Goal: Task Accomplishment & Management: Use online tool/utility

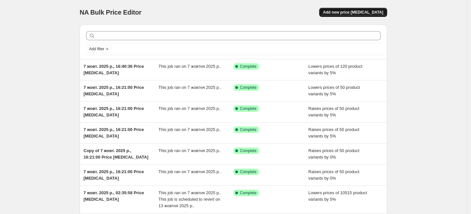
click at [364, 12] on span "Add new price [MEDICAL_DATA]" at bounding box center [353, 12] width 60 height 5
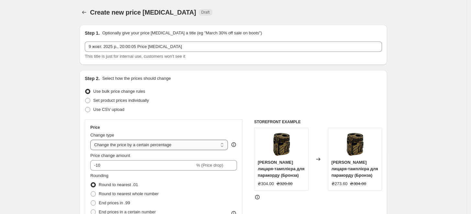
click at [146, 142] on select "Change the price to a certain amount Change the price by a certain amount Chang…" at bounding box center [159, 144] width 138 height 10
select select "pcap"
click at [92, 139] on select "Change the price to a certain amount Change the price by a certain amount Chang…" at bounding box center [159, 144] width 138 height 10
type input "-20"
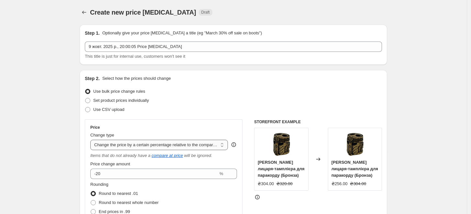
click at [154, 144] on select "Change the price to a certain amount Change the price by a certain amount Chang…" at bounding box center [159, 144] width 138 height 10
select select "bcap"
click at [92, 139] on select "Change the price to a certain amount Change the price by a certain amount Chang…" at bounding box center [159, 144] width 138 height 10
type input "-12.00"
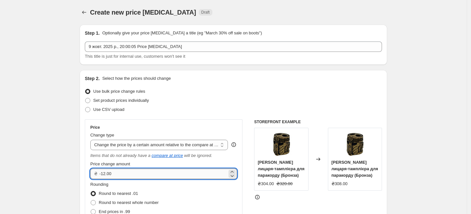
click at [169, 173] on input "-12.00" at bounding box center [163, 173] width 128 height 10
type input "100.00"
click at [227, 98] on div "Set product prices individually" at bounding box center [233, 100] width 297 height 9
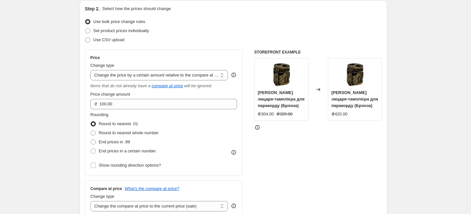
scroll to position [36, 0]
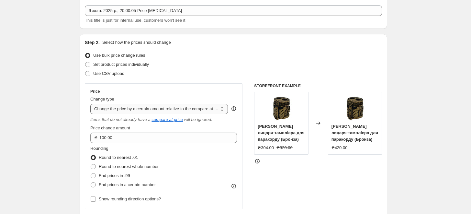
click at [199, 107] on select "Change the price to a certain amount Change the price by a certain amount Chang…" at bounding box center [159, 109] width 138 height 10
click at [92, 104] on select "Change the price to a certain amount Change the price by a certain amount Chang…" at bounding box center [159, 109] width 138 height 10
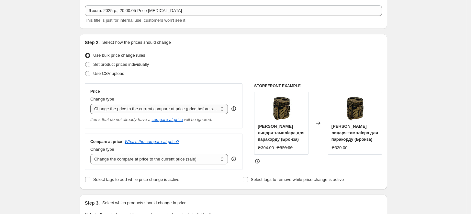
click at [176, 106] on select "Change the price to a certain amount Change the price by a certain amount Chang…" at bounding box center [159, 109] width 138 height 10
select select "by"
click at [92, 104] on select "Change the price to a certain amount Change the price by a certain amount Chang…" at bounding box center [159, 109] width 138 height 10
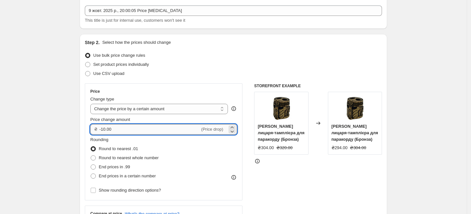
click at [161, 134] on input "-10.00" at bounding box center [149, 129] width 101 height 10
type input "100.00"
click at [229, 84] on div "Price Change type Change the price to a certain amount Change the price by a ce…" at bounding box center [164, 141] width 158 height 117
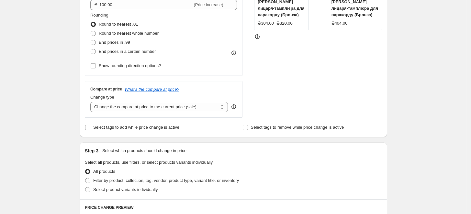
scroll to position [216, 0]
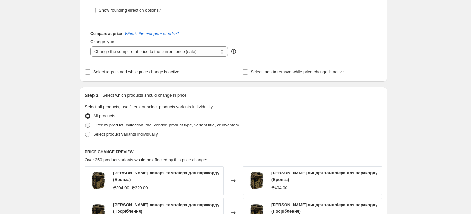
click at [127, 124] on span "Filter by product, collection, tag, vendor, product type, variant title, or inv…" at bounding box center [166, 124] width 146 height 5
click at [85, 123] on input "Filter by product, collection, tag, vendor, product type, variant title, or inv…" at bounding box center [85, 122] width 0 height 0
radio input "true"
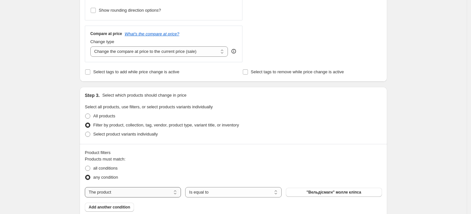
click at [127, 195] on select "The product The product's collection The product's tag The product's vendor The…" at bounding box center [133, 192] width 96 height 10
select select "collection"
click at [330, 190] on span "All products" at bounding box center [333, 191] width 23 height 5
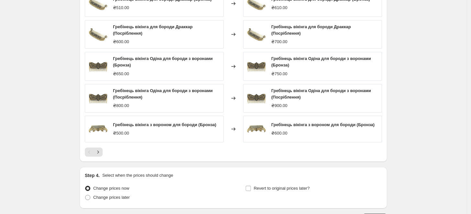
scroll to position [512, 0]
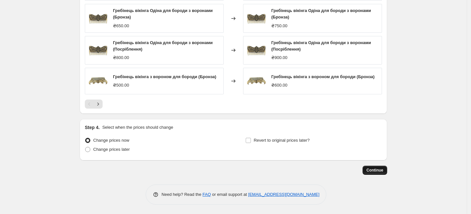
click at [383, 172] on span "Continue" at bounding box center [374, 169] width 17 height 5
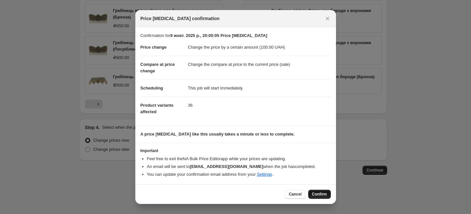
click at [319, 195] on span "Confirm" at bounding box center [319, 193] width 15 height 5
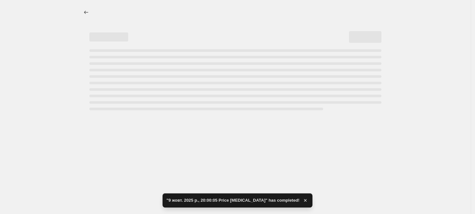
select select "by"
select select "collection"
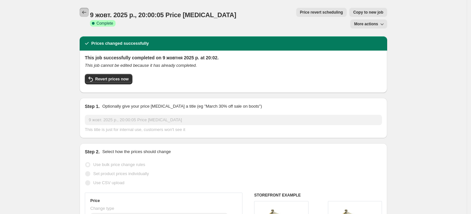
click at [84, 12] on icon "Price change jobs" at bounding box center [84, 12] width 4 height 3
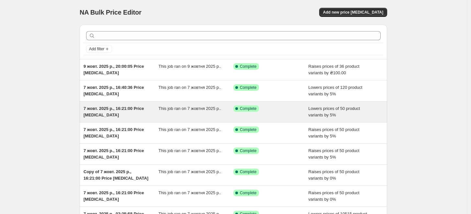
click at [139, 113] on div "7 жовт. 2025 р., 16:21:00 Price [MEDICAL_DATA]" at bounding box center [121, 111] width 75 height 13
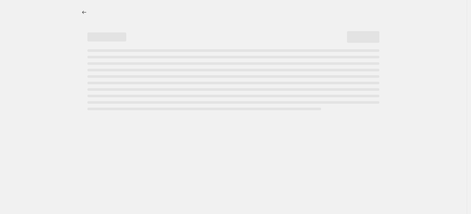
select select "percentage"
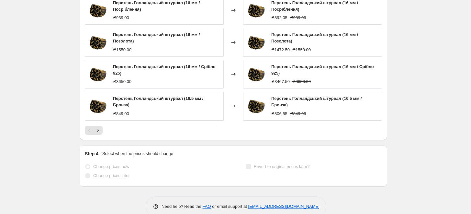
scroll to position [400, 0]
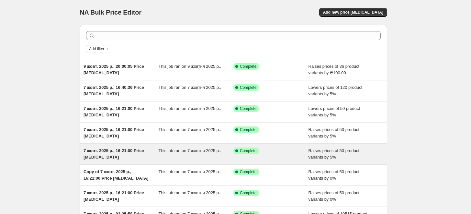
scroll to position [36, 0]
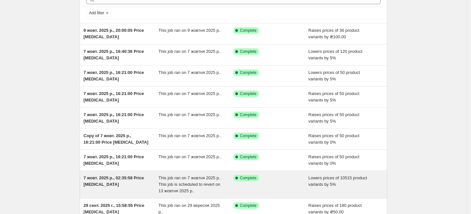
click at [267, 183] on div "Success Complete Complete" at bounding box center [270, 183] width 75 height 19
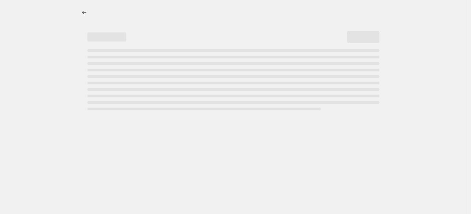
select select "percentage"
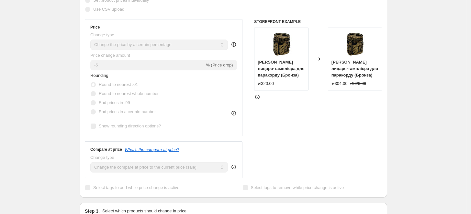
scroll to position [36, 0]
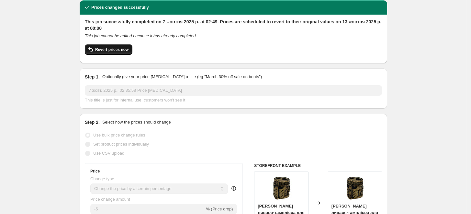
click at [117, 47] on span "Revert prices now" at bounding box center [111, 49] width 33 height 5
checkbox input "false"
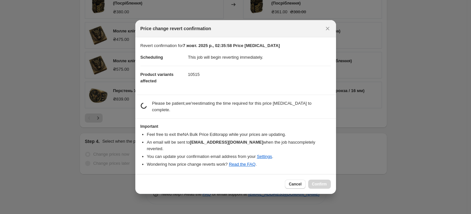
scroll to position [0, 0]
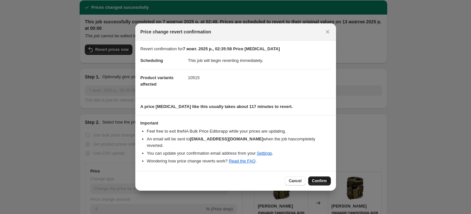
click at [316, 178] on span "Confirm" at bounding box center [319, 180] width 15 height 5
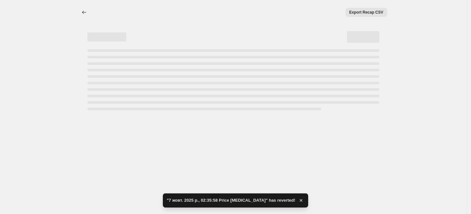
select select "percentage"
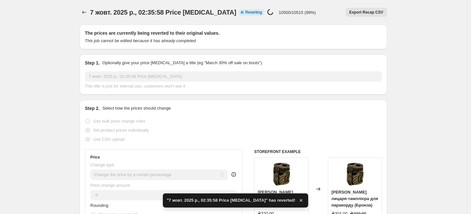
checkbox input "true"
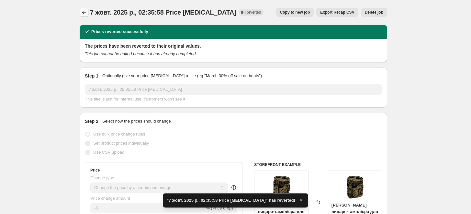
click at [85, 12] on icon "Price change jobs" at bounding box center [84, 12] width 6 height 6
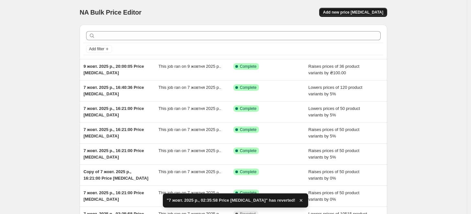
click at [382, 12] on span "Add new price [MEDICAL_DATA]" at bounding box center [353, 12] width 60 height 5
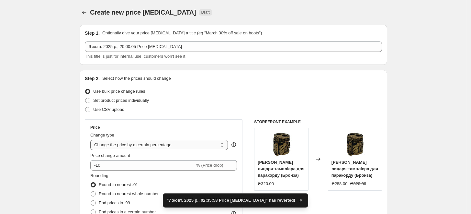
click at [164, 144] on select "Change the price to a certain amount Change the price by a certain amount Chang…" at bounding box center [159, 144] width 138 height 10
select select "by"
click at [92, 139] on select "Change the price to a certain amount Change the price by a certain amount Chang…" at bounding box center [159, 144] width 138 height 10
type input "-10.00"
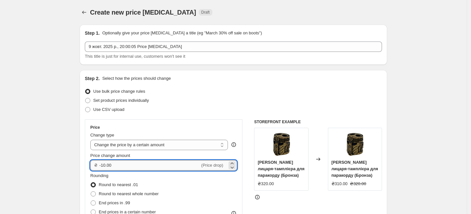
click at [142, 160] on input "-10.00" at bounding box center [149, 165] width 101 height 10
type input "100.00"
click at [210, 97] on div "Set product prices individually" at bounding box center [233, 100] width 297 height 9
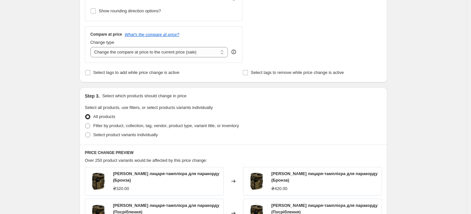
scroll to position [287, 0]
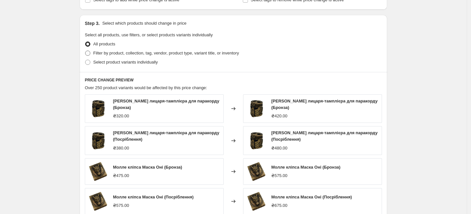
click at [139, 52] on span "Filter by product, collection, tag, vendor, product type, variant title, or inv…" at bounding box center [166, 52] width 146 height 5
click at [85, 51] on input "Filter by product, collection, tag, vendor, product type, variant title, or inv…" at bounding box center [85, 50] width 0 height 0
radio input "true"
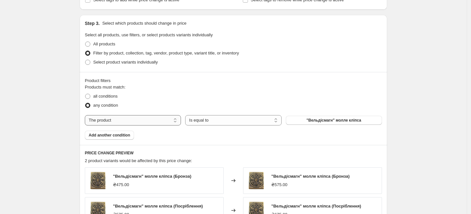
click at [163, 122] on select "The product The product's collection The product's tag The product's vendor The…" at bounding box center [133, 120] width 96 height 10
select select "collection"
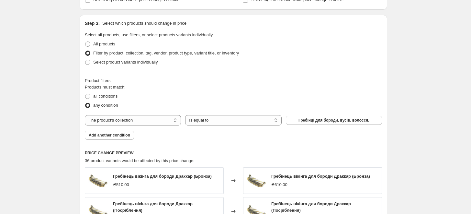
click at [329, 119] on span "Гребінці для бороди, вусів, волосся." at bounding box center [333, 119] width 71 height 5
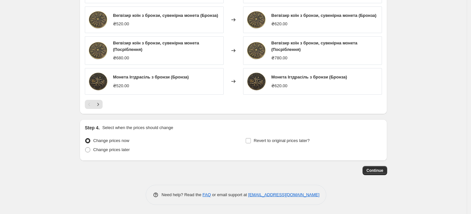
scroll to position [508, 0]
click at [377, 170] on span "Continue" at bounding box center [374, 169] width 17 height 5
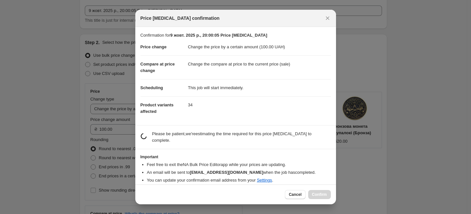
scroll to position [0, 0]
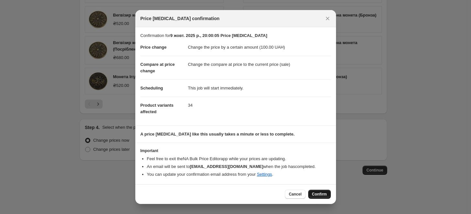
click at [317, 192] on span "Confirm" at bounding box center [319, 193] width 15 height 5
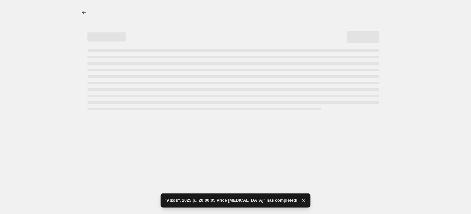
select select "by"
select select "collection"
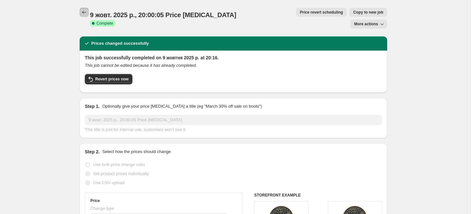
click at [84, 15] on icon "Price change jobs" at bounding box center [84, 12] width 6 height 6
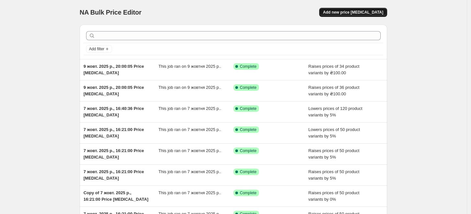
click at [352, 12] on span "Add new price [MEDICAL_DATA]" at bounding box center [353, 12] width 60 height 5
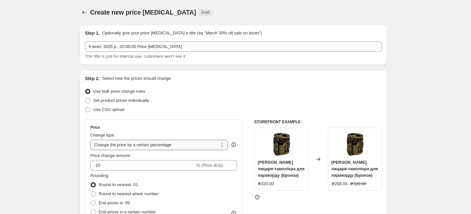
click at [153, 146] on select "Change the price to a certain amount Change the price by a certain amount Chang…" at bounding box center [159, 144] width 138 height 10
select select "by"
click at [92, 139] on select "Change the price to a certain amount Change the price by a certain amount Chang…" at bounding box center [159, 144] width 138 height 10
type input "-10.00"
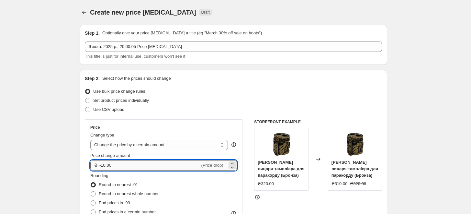
click at [146, 166] on input "-10.00" at bounding box center [149, 165] width 101 height 10
click at [180, 123] on div "Price Change type Change the price to a certain amount Change the price by a ce…" at bounding box center [164, 177] width 158 height 117
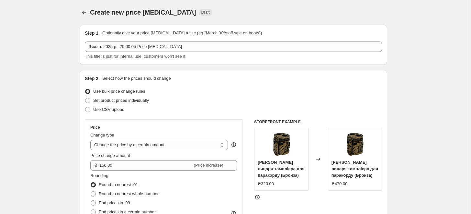
scroll to position [108, 0]
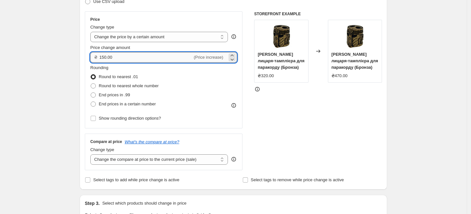
click at [119, 57] on input "150.00" at bounding box center [145, 57] width 93 height 10
type input "100.00"
click at [155, 21] on div "Price" at bounding box center [163, 19] width 147 height 5
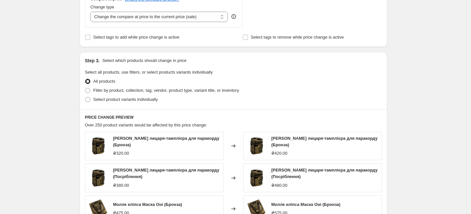
scroll to position [287, 0]
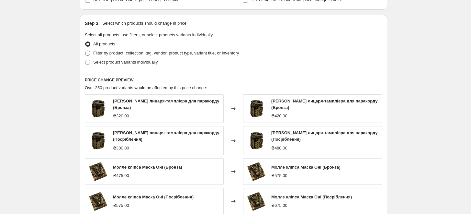
click at [130, 54] on span "Filter by product, collection, tag, vendor, product type, variant title, or inv…" at bounding box center [166, 52] width 146 height 5
click at [85, 51] on input "Filter by product, collection, tag, vendor, product type, variant title, or inv…" at bounding box center [85, 50] width 0 height 0
radio input "true"
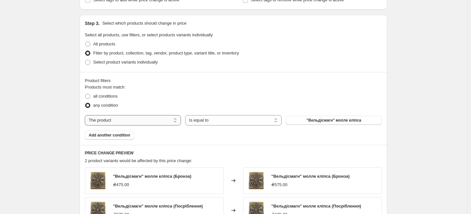
click at [154, 118] on select "The product The product's collection The product's tag The product's vendor The…" at bounding box center [133, 120] width 96 height 10
select select "collection"
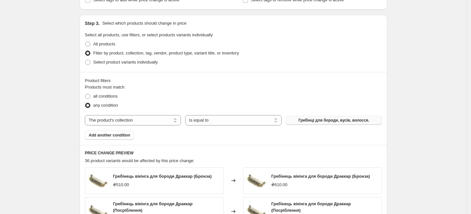
click at [318, 119] on span "Гребінці для бороди, вусів, волосся." at bounding box center [333, 119] width 71 height 5
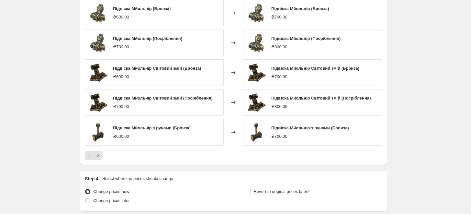
scroll to position [470, 0]
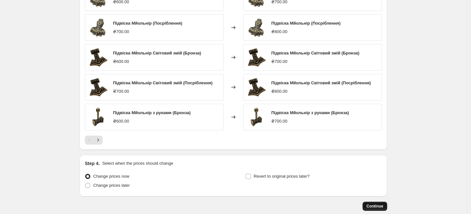
click at [375, 204] on span "Continue" at bounding box center [374, 205] width 17 height 5
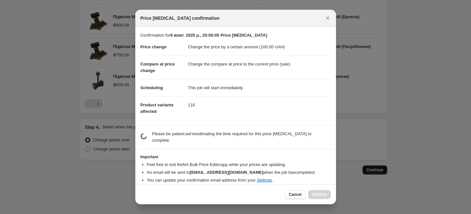
scroll to position [0, 0]
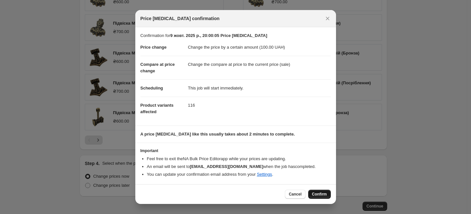
click at [324, 190] on button "Confirm" at bounding box center [319, 193] width 23 height 9
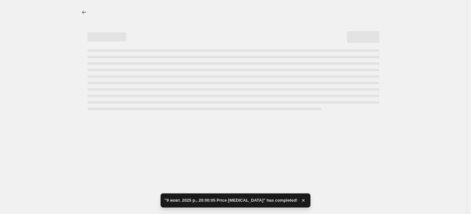
select select "by"
select select "collection"
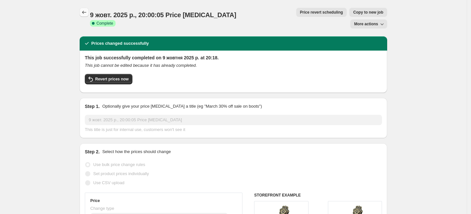
click at [87, 12] on icon "Price change jobs" at bounding box center [84, 12] width 6 height 6
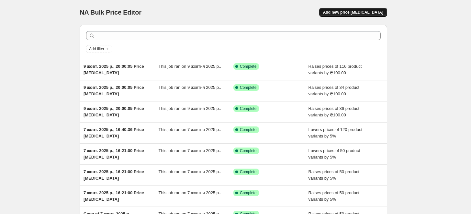
click at [367, 11] on span "Add new price [MEDICAL_DATA]" at bounding box center [353, 12] width 60 height 5
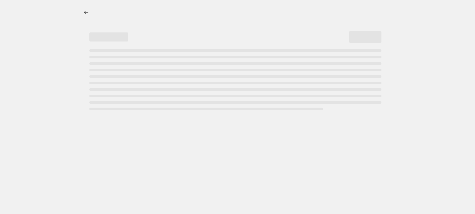
select select "percentage"
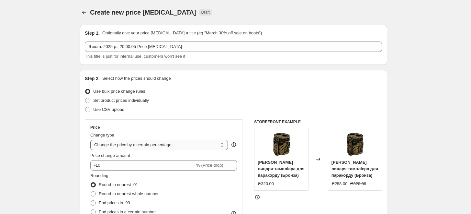
click at [168, 144] on select "Change the price to a certain amount Change the price by a certain amount Chang…" at bounding box center [159, 144] width 138 height 10
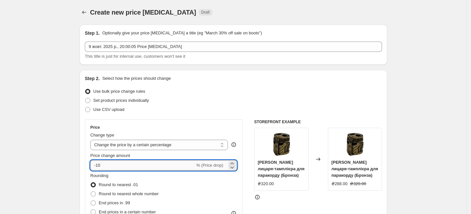
click at [160, 163] on input "-10" at bounding box center [142, 165] width 105 height 10
type input "10"
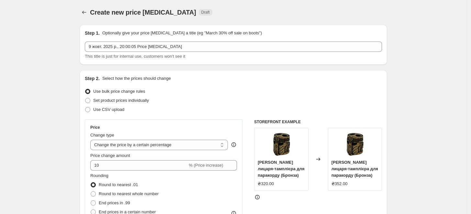
click at [217, 99] on div "Set product prices individually" at bounding box center [233, 100] width 297 height 9
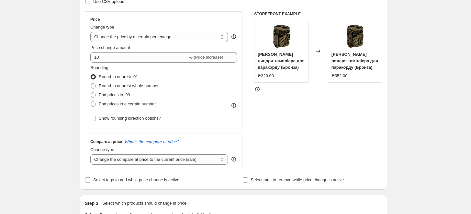
scroll to position [216, 0]
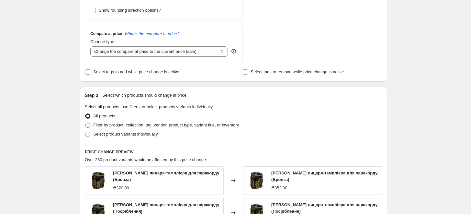
click at [115, 124] on span "Filter by product, collection, tag, vendor, product type, variant title, or inv…" at bounding box center [166, 124] width 146 height 5
click at [85, 123] on input "Filter by product, collection, tag, vendor, product type, variant title, or inv…" at bounding box center [85, 122] width 0 height 0
radio input "true"
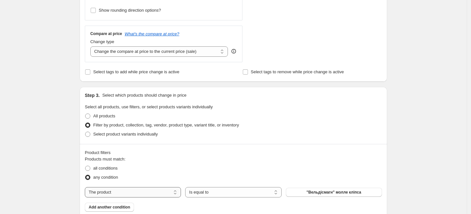
click at [167, 192] on select "The product The product's collection The product's tag The product's vendor The…" at bounding box center [133, 192] width 96 height 10
select select "tag"
click at [314, 192] on button "044" at bounding box center [334, 191] width 96 height 9
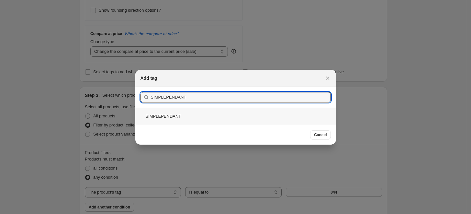
type input "SIMPLEPENDANT"
click at [168, 118] on div "SIMPLEPENDANT" at bounding box center [235, 115] width 201 height 17
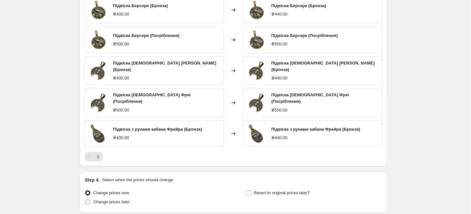
scroll to position [506, 0]
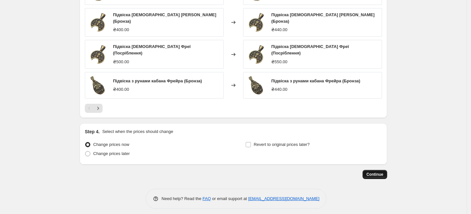
click at [371, 172] on span "Continue" at bounding box center [374, 174] width 17 height 5
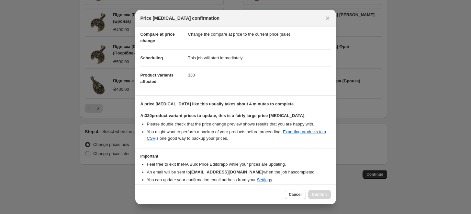
scroll to position [54, 0]
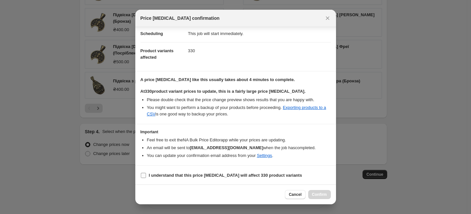
click at [159, 173] on b "I understand that this price [MEDICAL_DATA] will affect 330 product variants" at bounding box center [225, 175] width 153 height 5
click at [146, 173] on input "I understand that this price [MEDICAL_DATA] will affect 330 product variants" at bounding box center [143, 175] width 5 height 5
checkbox input "true"
click at [317, 194] on span "Confirm" at bounding box center [319, 194] width 15 height 5
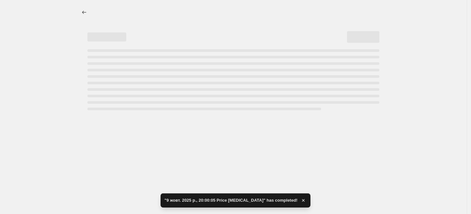
select select "percentage"
select select "tag"
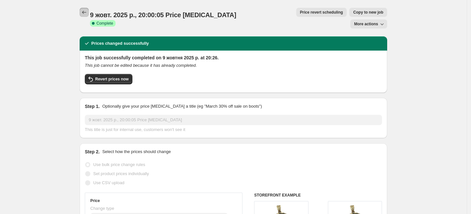
click at [83, 12] on icon "Price change jobs" at bounding box center [84, 12] width 6 height 6
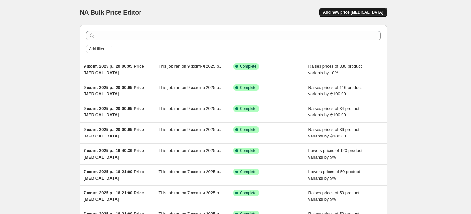
click at [374, 10] on span "Add new price [MEDICAL_DATA]" at bounding box center [353, 12] width 60 height 5
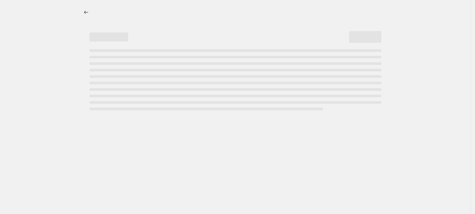
select select "percentage"
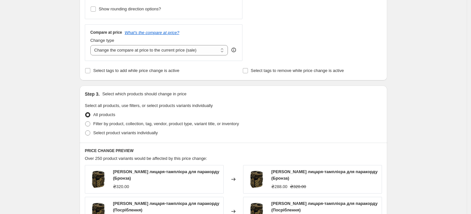
scroll to position [216, 0]
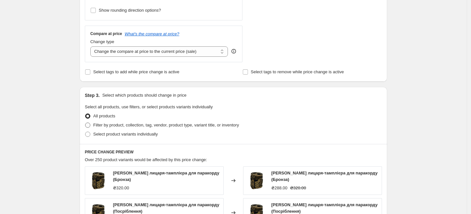
click at [115, 124] on span "Filter by product, collection, tag, vendor, product type, variant title, or inv…" at bounding box center [166, 124] width 146 height 5
click at [85, 123] on input "Filter by product, collection, tag, vendor, product type, variant title, or inv…" at bounding box center [85, 122] width 0 height 0
radio input "true"
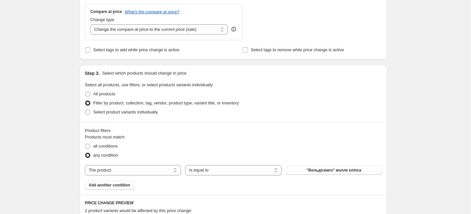
scroll to position [324, 0]
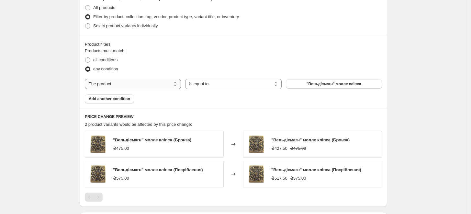
click at [143, 87] on select "The product The product's collection The product's tag The product's vendor The…" at bounding box center [133, 84] width 96 height 10
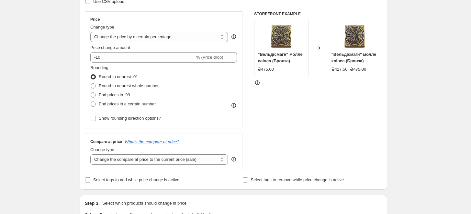
scroll to position [0, 0]
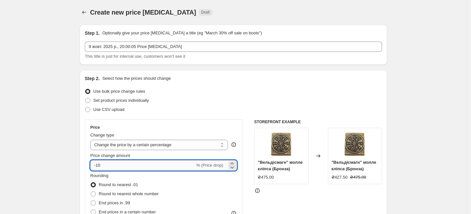
click at [141, 161] on input "-10" at bounding box center [142, 165] width 105 height 10
type input "-1"
type input "5"
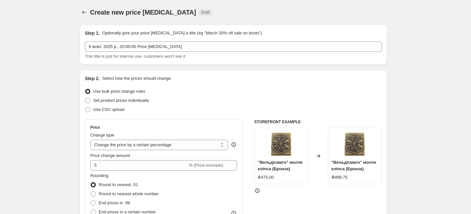
click at [209, 103] on div "Set product prices individually" at bounding box center [233, 100] width 297 height 9
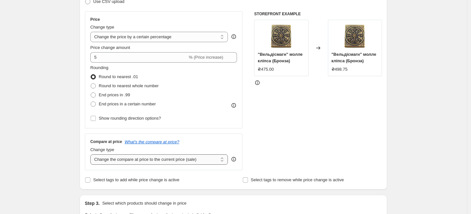
click at [195, 158] on select "Change the compare at price to the current price (sale) Change the compare at p…" at bounding box center [159, 159] width 138 height 10
select select "remove"
click at [92, 154] on select "Change the compare at price to the current price (sale) Change the compare at p…" at bounding box center [159, 159] width 138 height 10
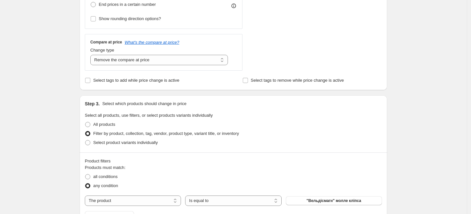
scroll to position [251, 0]
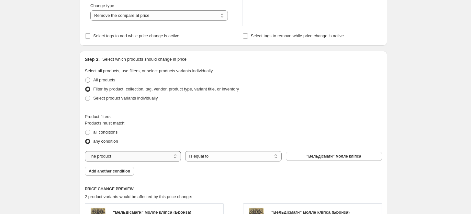
click at [159, 154] on select "The product The product's collection The product's tag The product's vendor The…" at bounding box center [133, 156] width 96 height 10
select select "collection"
click at [218, 158] on select "Is equal to Is not equal to" at bounding box center [233, 156] width 96 height 10
drag, startPoint x: 218, startPoint y: 158, endPoint x: 276, endPoint y: 158, distance: 57.9
click at [218, 158] on select "Is equal to Is not equal to" at bounding box center [233, 156] width 96 height 10
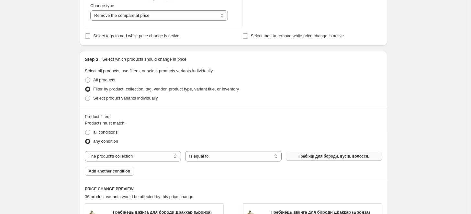
click at [303, 156] on span "Гребінці для бороди, вусів, волосся." at bounding box center [333, 155] width 71 height 5
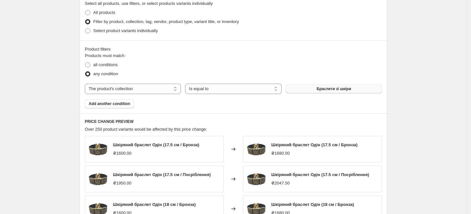
scroll to position [324, 0]
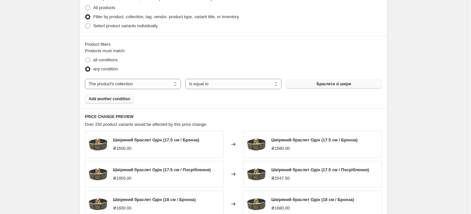
click at [117, 98] on span "Add another condition" at bounding box center [109, 98] width 41 height 5
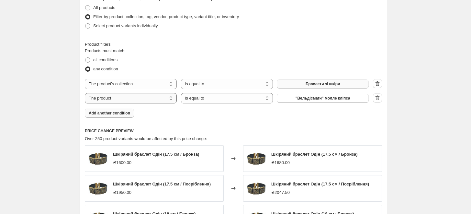
click at [155, 94] on select "The product The product's collection The product's tag The product's vendor The…" at bounding box center [131, 98] width 92 height 10
select select "collection"
click at [321, 100] on span "Браслети зі шкіри" at bounding box center [323, 97] width 35 height 5
click at [119, 113] on span "Add another condition" at bounding box center [109, 112] width 41 height 5
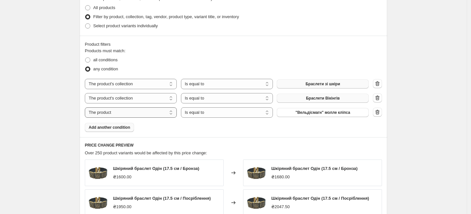
click at [123, 112] on select "The product The product's collection The product's tag The product's vendor The…" at bounding box center [131, 112] width 92 height 10
select select "collection"
click at [326, 115] on span "Браслети Вікінгів" at bounding box center [323, 112] width 34 height 5
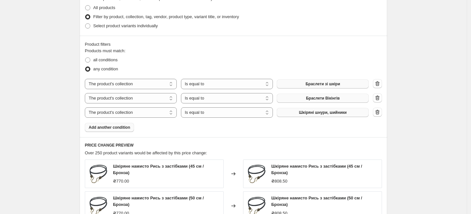
click at [133, 129] on button "Add another condition" at bounding box center [109, 127] width 49 height 9
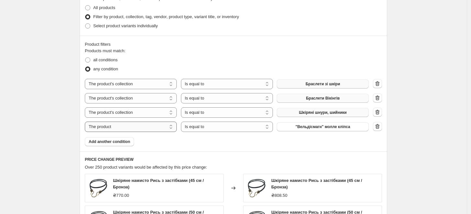
click at [165, 127] on select "The product The product's collection The product's tag The product's vendor The…" at bounding box center [131, 126] width 92 height 10
select select "collection"
click at [336, 128] on span "Браслети Вікінгів" at bounding box center [323, 126] width 34 height 5
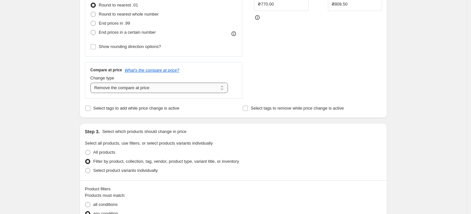
scroll to position [144, 0]
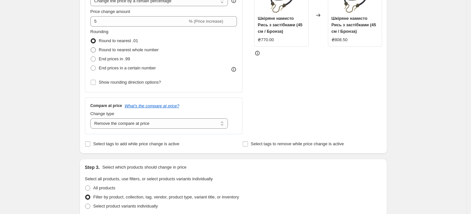
click at [129, 50] on span "Round to nearest whole number" at bounding box center [129, 49] width 60 height 5
click at [91, 48] on input "Round to nearest whole number" at bounding box center [91, 47] width 0 height 0
radio input "true"
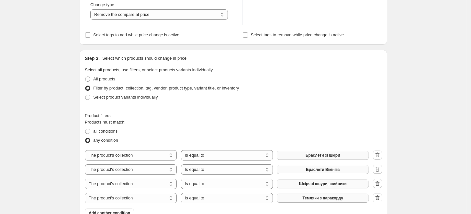
scroll to position [180, 0]
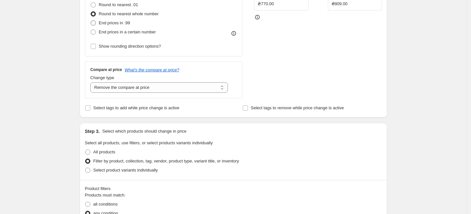
click at [125, 22] on span "End prices in .99" at bounding box center [114, 22] width 31 height 5
click at [91, 21] on input "End prices in .99" at bounding box center [91, 20] width 0 height 0
radio input "true"
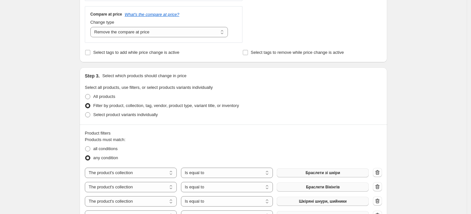
scroll to position [144, 0]
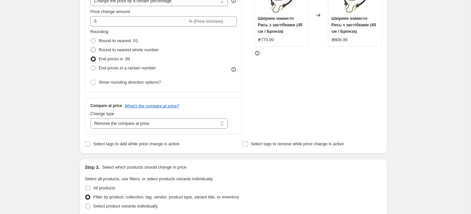
click at [136, 49] on span "Round to nearest whole number" at bounding box center [129, 49] width 60 height 5
click at [91, 48] on input "Round to nearest whole number" at bounding box center [91, 47] width 0 height 0
radio input "true"
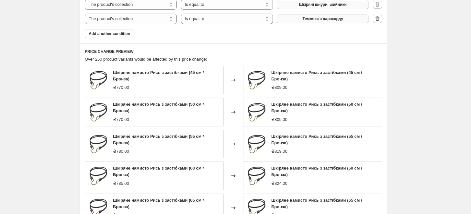
scroll to position [559, 0]
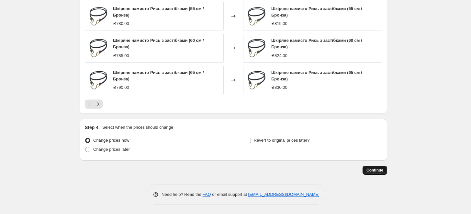
click at [383, 170] on span "Continue" at bounding box center [374, 169] width 17 height 5
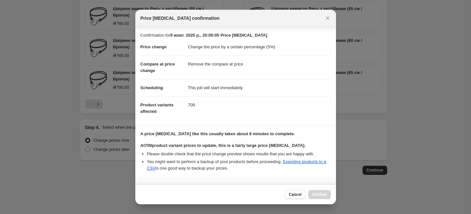
scroll to position [54, 0]
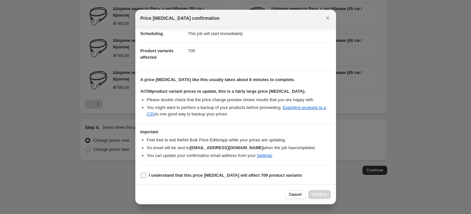
click at [176, 175] on b "I understand that this price [MEDICAL_DATA] will affect 709 product variants" at bounding box center [225, 175] width 153 height 5
click at [146, 175] on input "I understand that this price [MEDICAL_DATA] will affect 709 product variants" at bounding box center [143, 175] width 5 height 5
checkbox input "true"
click at [317, 194] on span "Confirm" at bounding box center [319, 194] width 15 height 5
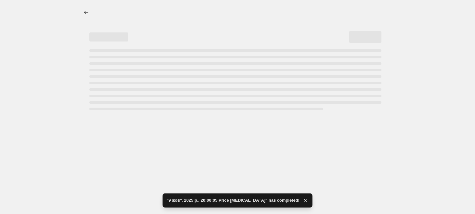
select select "percentage"
select select "remove"
select select "collection"
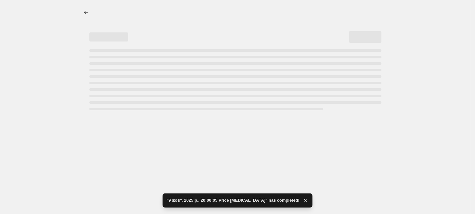
select select "collection"
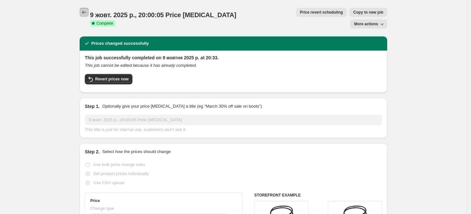
click at [83, 14] on icon "Price change jobs" at bounding box center [84, 12] width 6 height 6
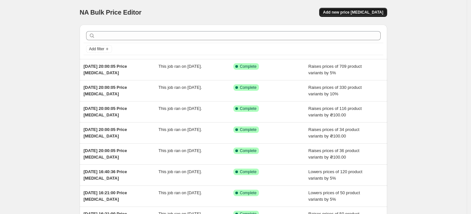
click at [367, 10] on span "Add new price [MEDICAL_DATA]" at bounding box center [353, 12] width 60 height 5
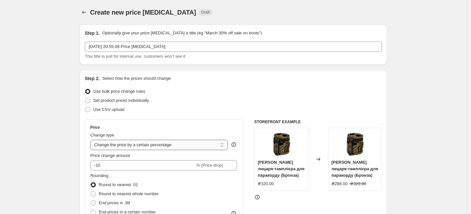
click at [174, 147] on select "Change the price to a certain amount Change the price by a certain amount Chang…" at bounding box center [159, 144] width 138 height 10
select select "by"
click at [92, 139] on select "Change the price to a certain amount Change the price by a certain amount Chang…" at bounding box center [159, 144] width 138 height 10
type input "-10.00"
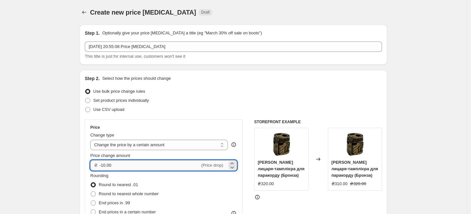
click at [151, 161] on input "-10.00" at bounding box center [149, 165] width 101 height 10
type input "50.00"
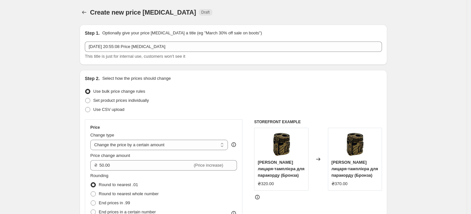
click at [189, 114] on div "Step 2. Select how the prices should change Use bulk price change rules Set pro…" at bounding box center [233, 183] width 297 height 217
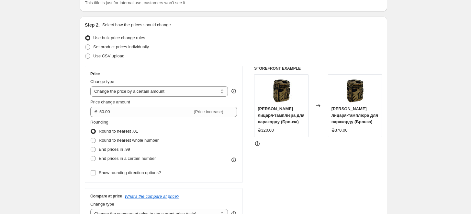
scroll to position [144, 0]
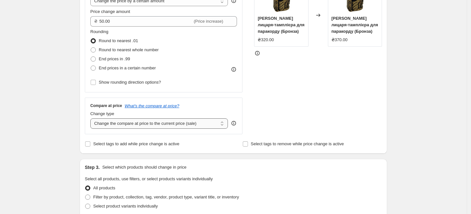
click at [177, 126] on select "Change the compare at price to the current price (sale) Change the compare at p…" at bounding box center [159, 123] width 138 height 10
select select "remove"
click at [92, 118] on select "Change the compare at price to the current price (sale) Change the compare at p…" at bounding box center [159, 123] width 138 height 10
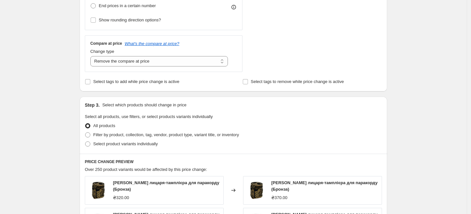
scroll to position [251, 0]
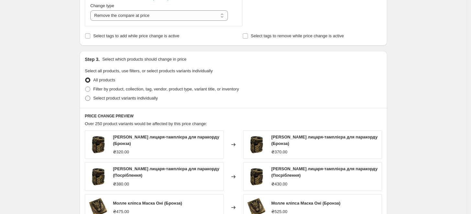
click at [134, 98] on span "Select product variants individually" at bounding box center [125, 97] width 64 height 5
click at [85, 96] on input "Select product variants individually" at bounding box center [85, 95] width 0 height 0
radio input "true"
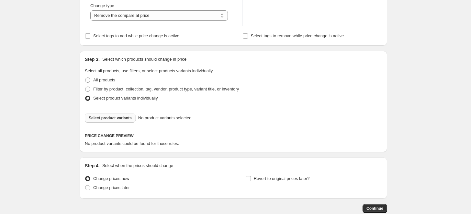
click at [122, 114] on button "Select product variants" at bounding box center [110, 117] width 51 height 9
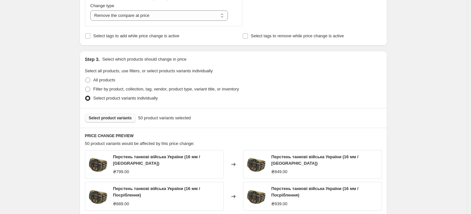
click at [120, 117] on span "Select product variants" at bounding box center [110, 117] width 43 height 5
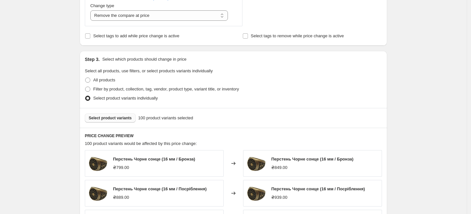
click at [115, 117] on span "Select product variants" at bounding box center [110, 117] width 43 height 5
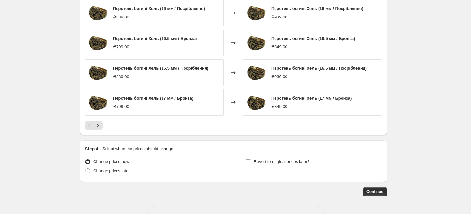
scroll to position [324, 0]
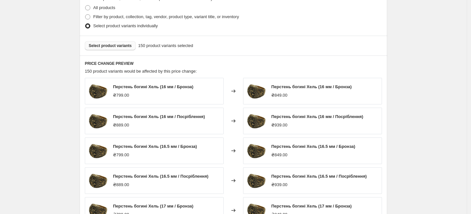
click at [115, 47] on span "Select product variants" at bounding box center [110, 45] width 43 height 5
